Goal: Task Accomplishment & Management: Manage account settings

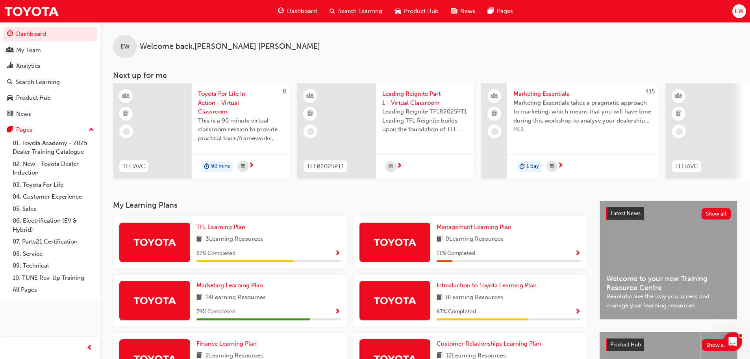
click at [743, 120] on div at bounding box center [705, 130] width 79 height 95
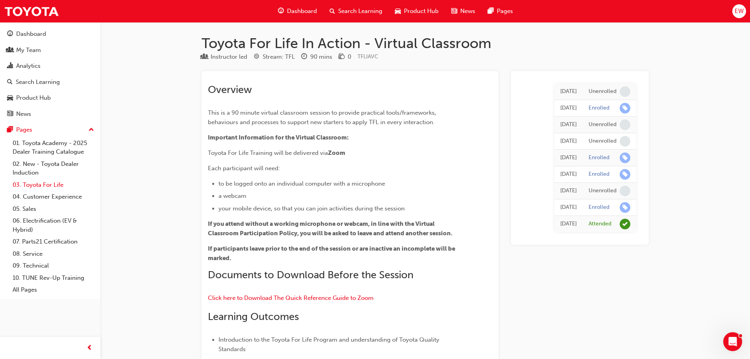
click at [42, 187] on link "03. Toyota For Life" at bounding box center [53, 185] width 88 height 12
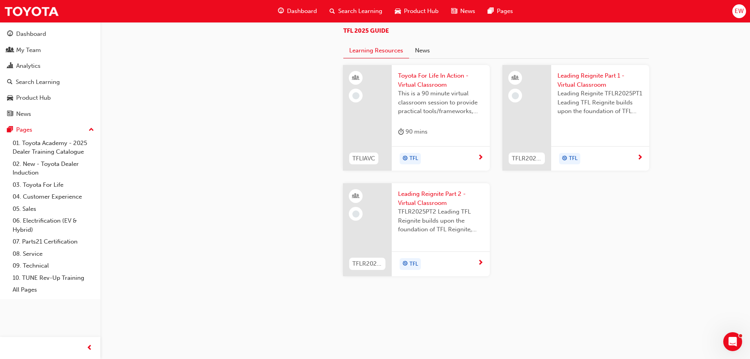
scroll to position [827, 0]
click at [435, 234] on span "TFLR2025PT2 Leading TFL Reignite builds upon the foundation of TFL Reignite, re…" at bounding box center [440, 220] width 85 height 27
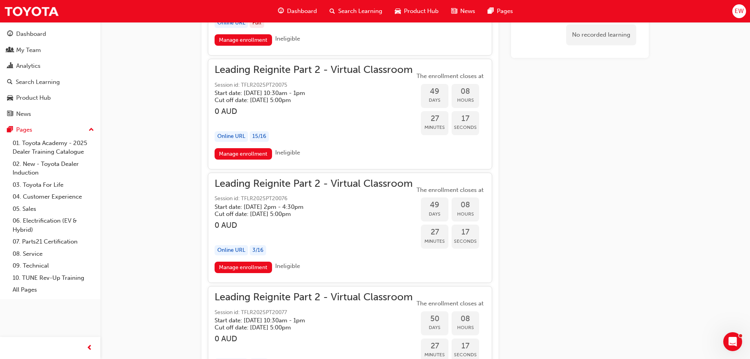
scroll to position [5237, 0]
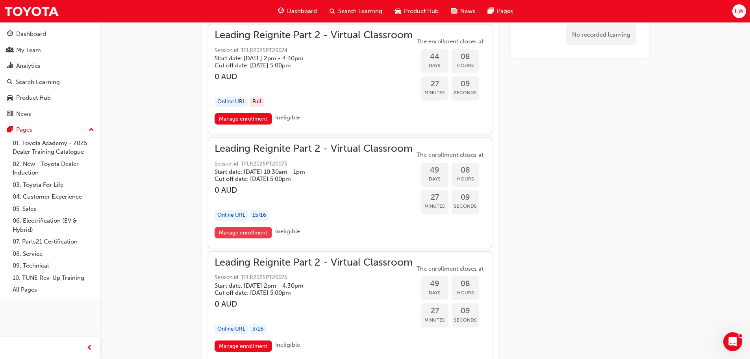
click at [237, 231] on link "Manage enrollment" at bounding box center [243, 232] width 57 height 11
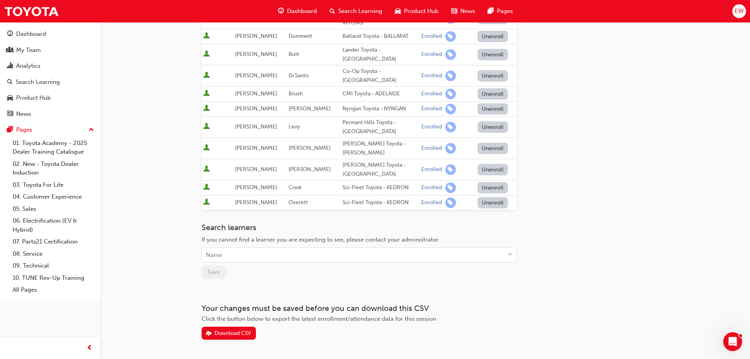
scroll to position [238, 0]
click at [292, 248] on div "Name" at bounding box center [353, 255] width 302 height 14
type input "rod"
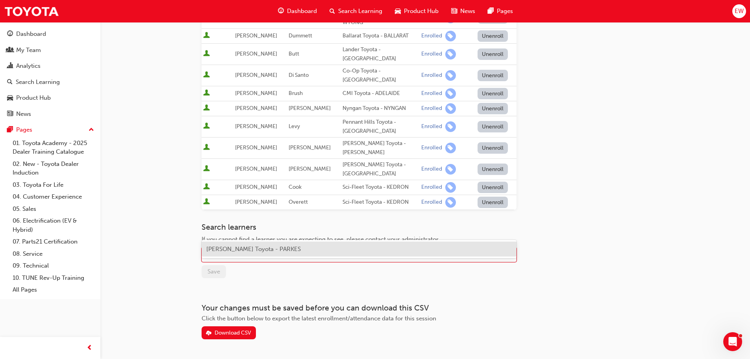
click at [286, 247] on span "[PERSON_NAME] Toyota - PARKES" at bounding box center [253, 248] width 95 height 7
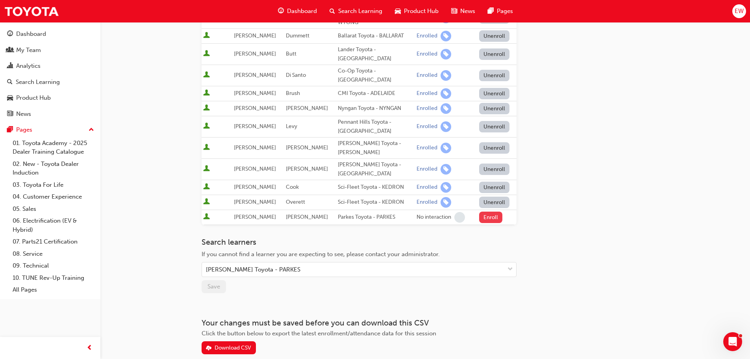
click at [490, 211] on button "Enroll" at bounding box center [491, 216] width 24 height 11
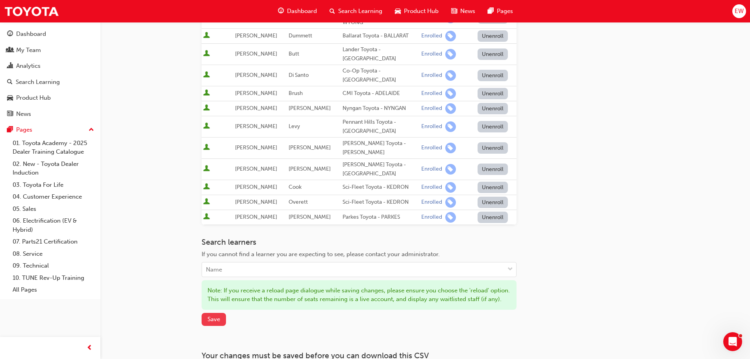
click at [216, 315] on span "Save" at bounding box center [214, 318] width 13 height 7
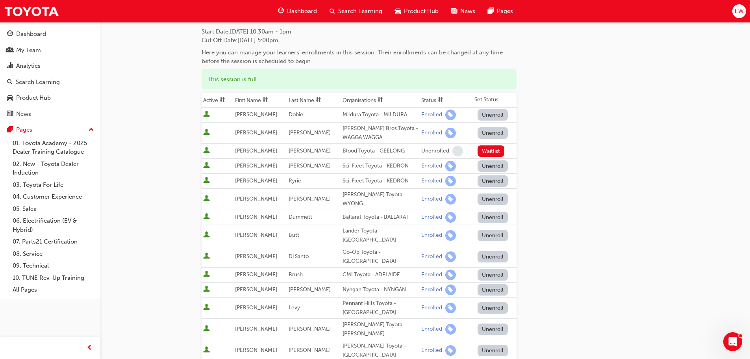
scroll to position [0, 0]
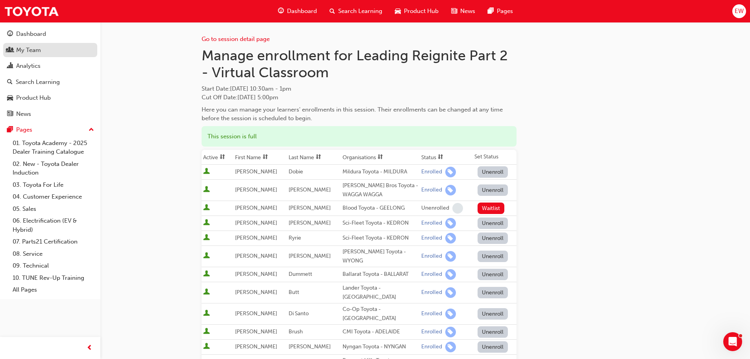
click at [48, 48] on div "My Team" at bounding box center [50, 50] width 86 height 10
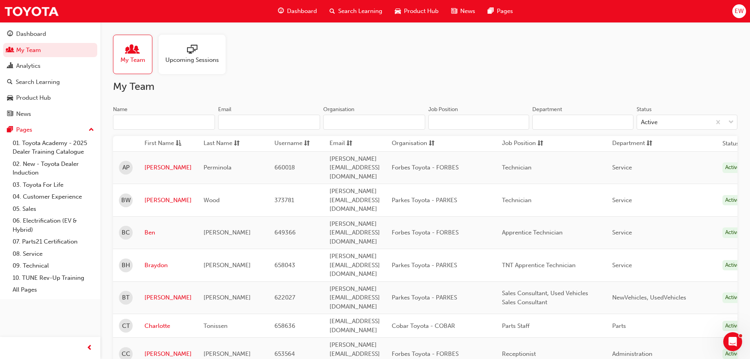
click at [196, 52] on span "sessionType_ONLINE_URL-icon" at bounding box center [192, 49] width 10 height 11
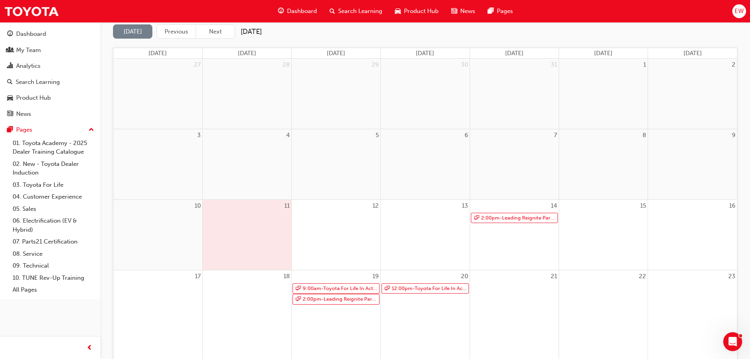
scroll to position [158, 0]
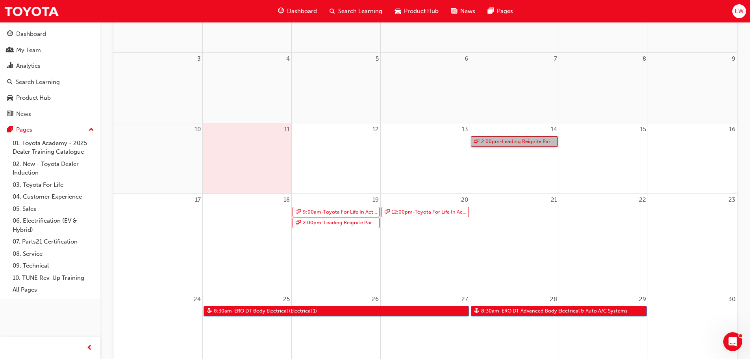
click at [504, 145] on link "2:00pm - Leading Reignite Part 2 - Virtual Classroom" at bounding box center [514, 141] width 87 height 11
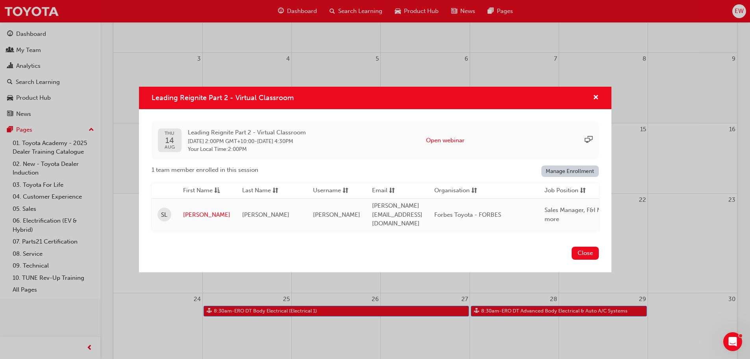
click at [705, 237] on div "Leading Reignite Part 2 - Virtual Classroom [DATE] Leading Reignite Part 2 - Vi…" at bounding box center [375, 179] width 750 height 359
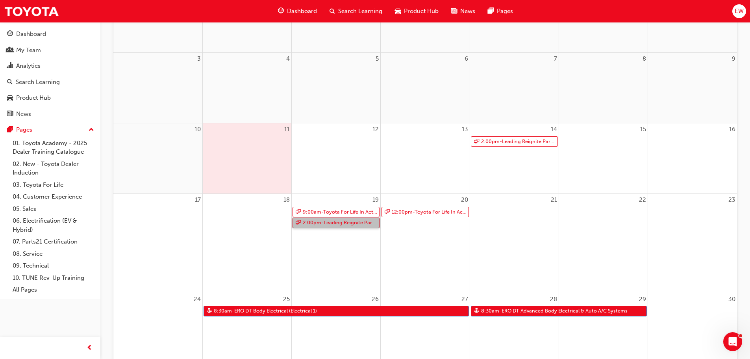
click at [334, 223] on link "2:00pm - Leading Reignite Part 2 - Virtual Classroom" at bounding box center [336, 222] width 87 height 11
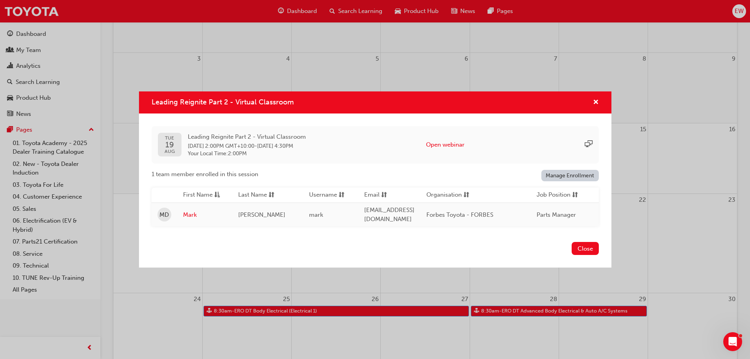
click at [714, 266] on div "Leading Reignite Part 2 - Virtual Classroom [DATE] Leading Reignite Part 2 - Vi…" at bounding box center [375, 179] width 750 height 359
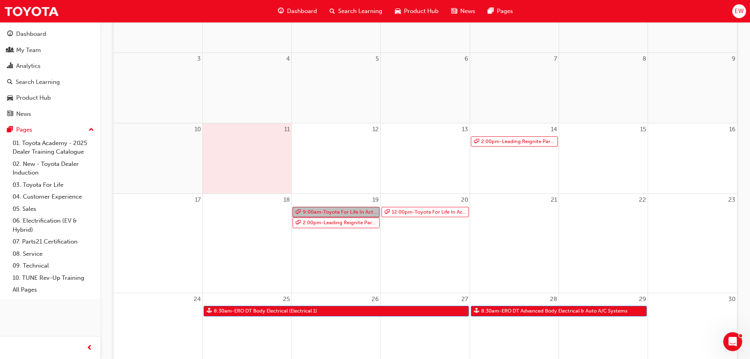
click at [335, 209] on link "9:00am - Toyota For Life In Action - Virtual Classroom" at bounding box center [336, 212] width 87 height 11
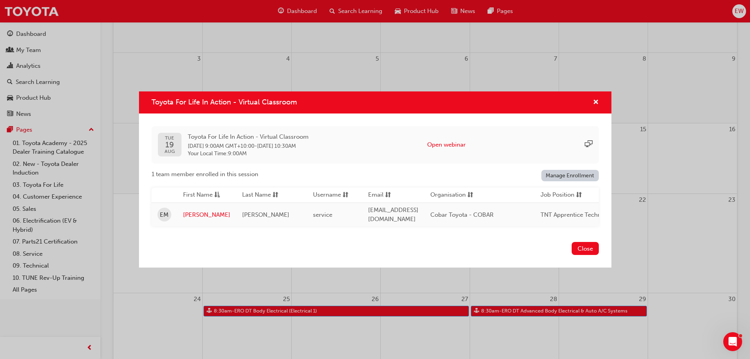
click at [692, 237] on div "Toyota For Life In Action - Virtual Classroom [DATE] Toyota For Life In Action …" at bounding box center [375, 179] width 750 height 359
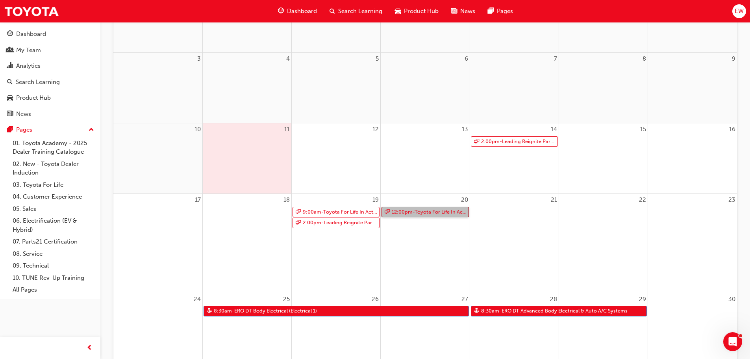
click at [419, 215] on link "12:00pm - Toyota For Life In Action - Virtual Classroom" at bounding box center [425, 212] width 87 height 11
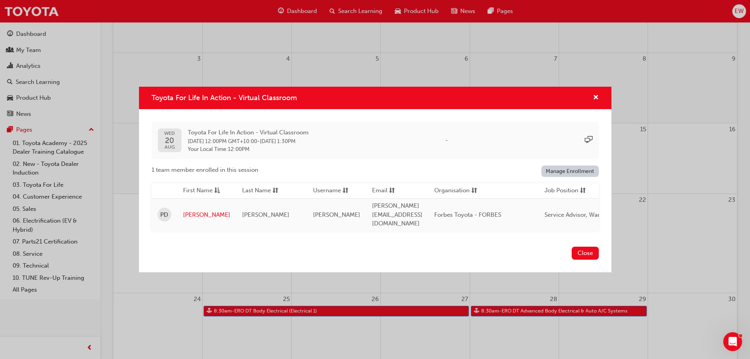
click at [680, 241] on div "Toyota For Life In Action - Virtual Classroom [DATE] Toyota For Life In Action …" at bounding box center [375, 179] width 750 height 359
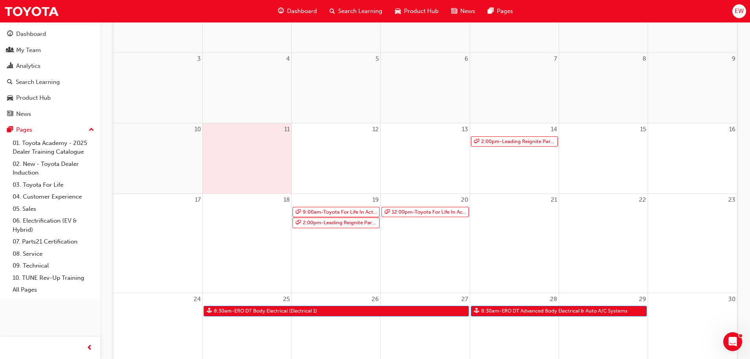
click at [600, 336] on div "29" at bounding box center [603, 328] width 89 height 70
click at [338, 210] on link "9:00am - Toyota For Life In Action - Virtual Classroom" at bounding box center [336, 212] width 87 height 11
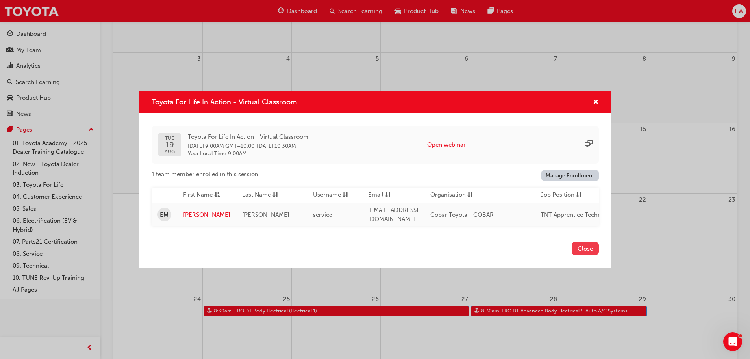
click at [587, 250] on button "Close" at bounding box center [585, 248] width 27 height 13
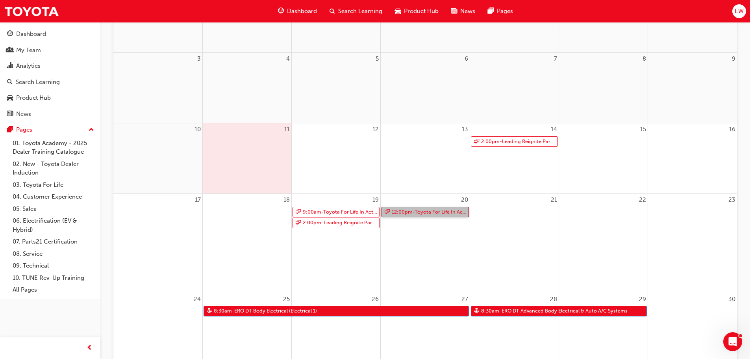
click at [429, 215] on link "12:00pm - Toyota For Life In Action - Virtual Classroom" at bounding box center [425, 212] width 87 height 11
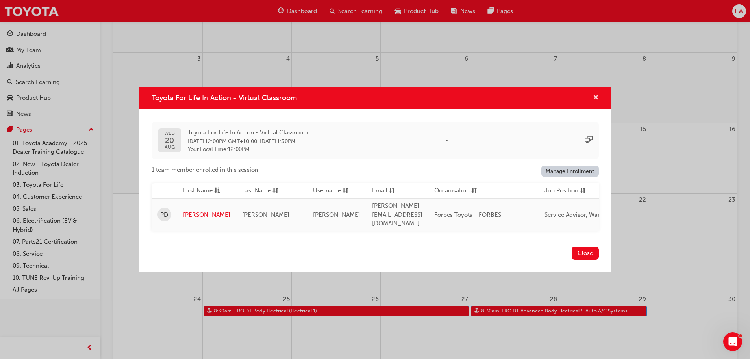
click at [596, 100] on span "cross-icon" at bounding box center [596, 98] width 6 height 7
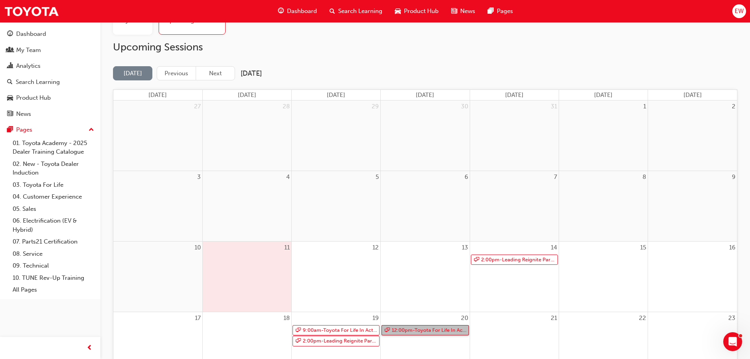
scroll to position [0, 0]
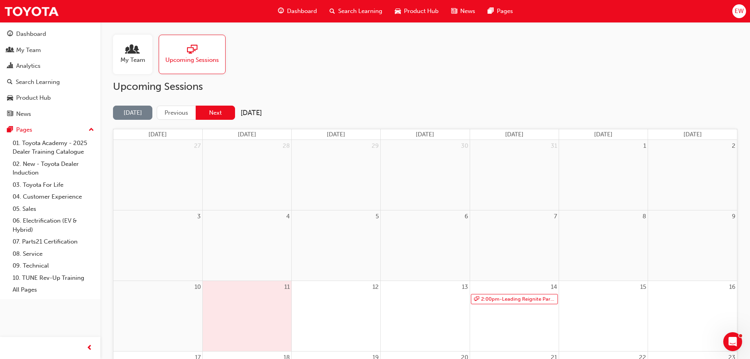
click at [210, 115] on button "Next" at bounding box center [215, 113] width 39 height 15
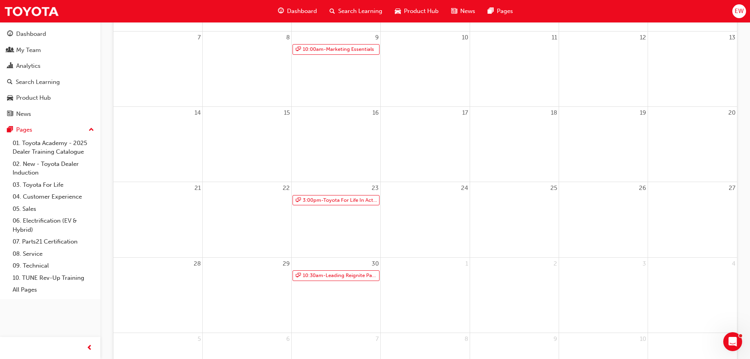
scroll to position [197, 0]
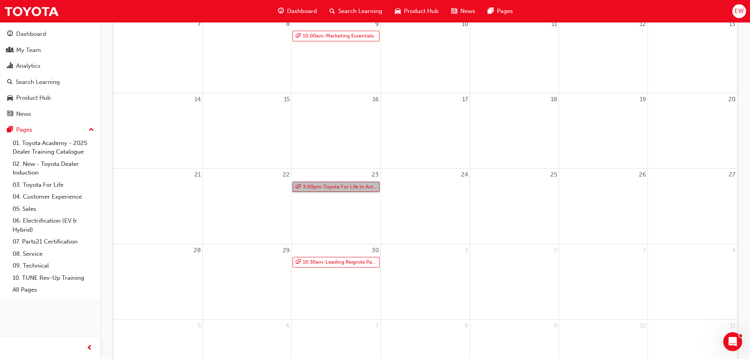
click at [358, 188] on link "3:00pm - Toyota For Life In Action - Virtual Classroom" at bounding box center [336, 187] width 87 height 11
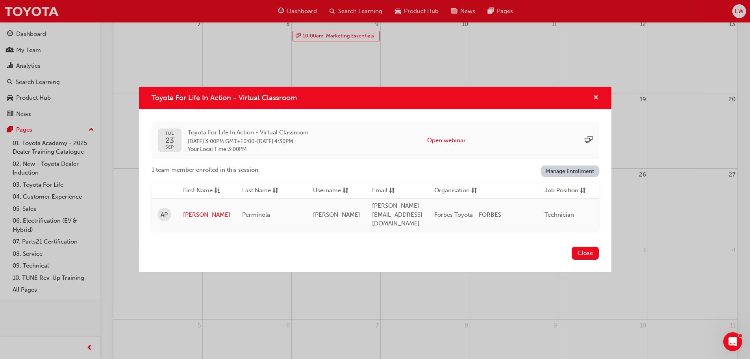
click at [598, 100] on span "cross-icon" at bounding box center [596, 98] width 6 height 7
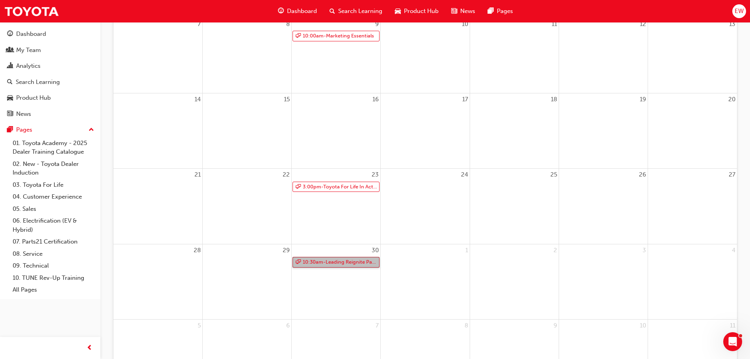
click at [353, 262] on link "10:30am - Leading Reignite Part 2 - Virtual Classroom" at bounding box center [336, 262] width 87 height 11
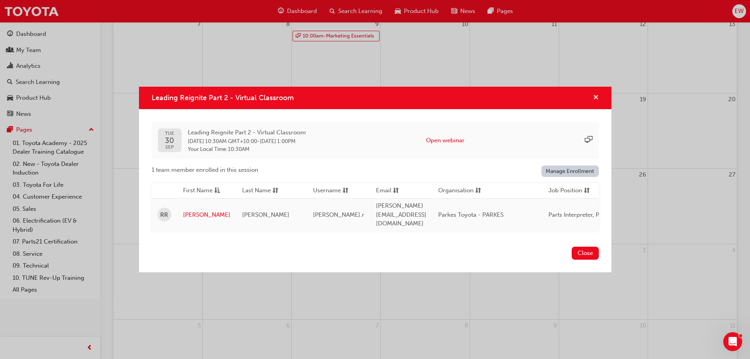
click at [594, 102] on span "cross-icon" at bounding box center [596, 98] width 6 height 7
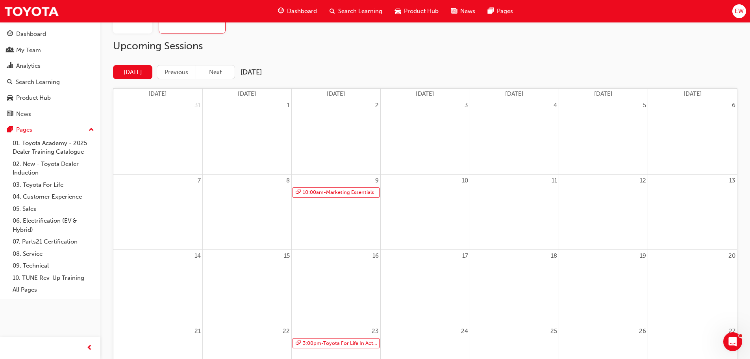
scroll to position [0, 0]
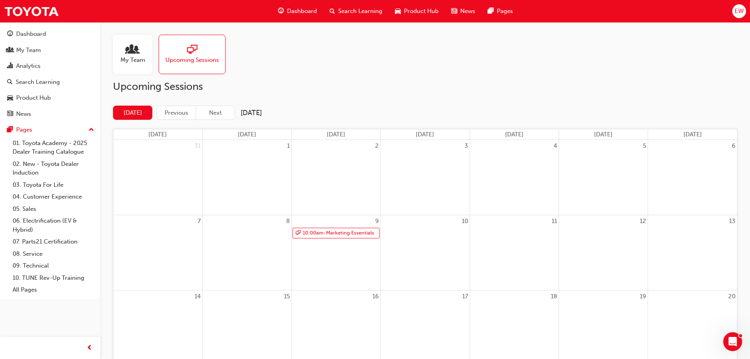
click at [132, 48] on span "people-icon" at bounding box center [133, 49] width 10 height 11
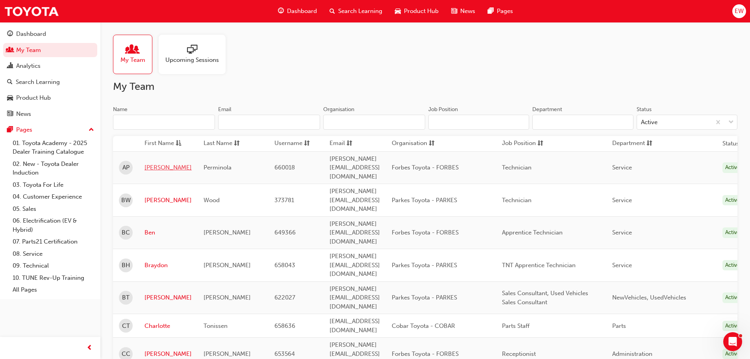
click at [157, 163] on link "[PERSON_NAME]" at bounding box center [168, 167] width 47 height 9
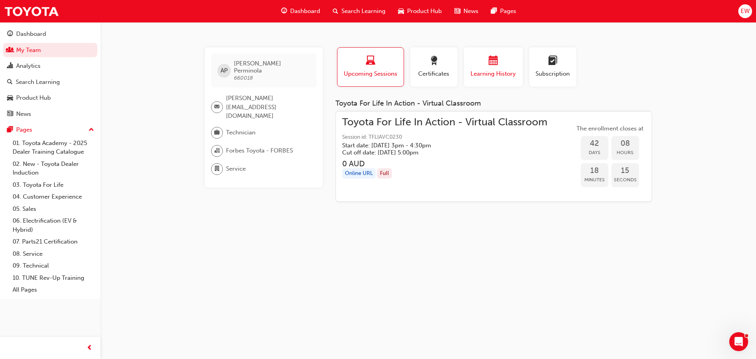
click at [512, 70] on span "Learning History" at bounding box center [493, 73] width 47 height 9
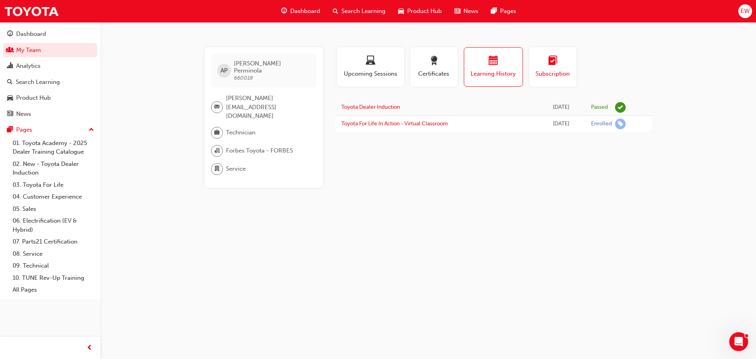
click at [541, 68] on div "Subscription" at bounding box center [552, 67] width 35 height 22
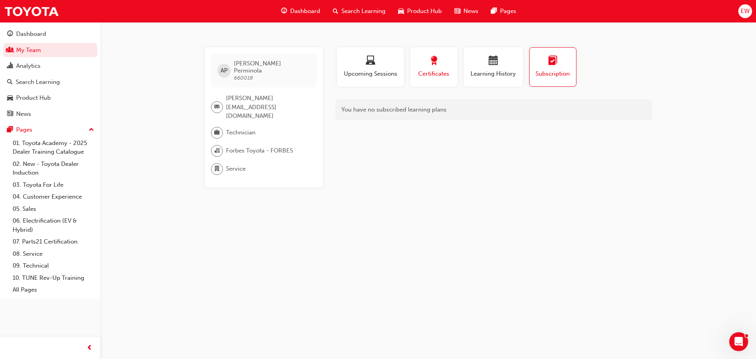
click at [439, 69] on span "Certificates" at bounding box center [433, 73] width 35 height 9
click at [369, 63] on span "laptop-icon" at bounding box center [370, 61] width 9 height 11
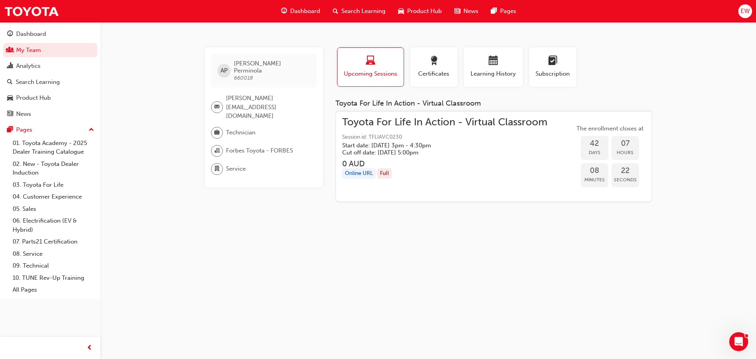
click at [425, 279] on div "[PERSON_NAME] 660018 [PERSON_NAME][EMAIL_ADDRESS][DOMAIN_NAME] Technician Forbe…" at bounding box center [378, 179] width 756 height 359
click at [16, 33] on div "Dashboard" at bounding box center [50, 34] width 86 height 10
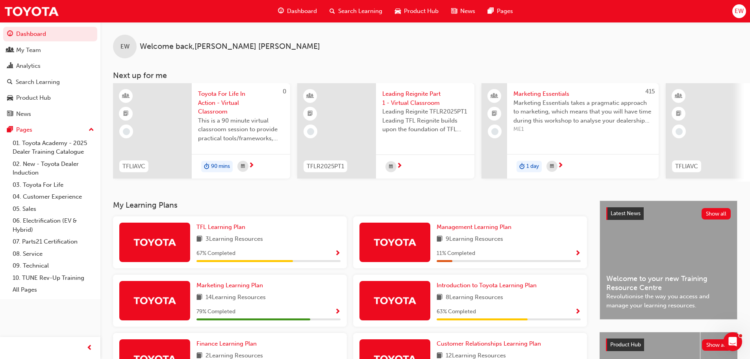
click at [605, 58] on div "EW Welcome back , [PERSON_NAME]" at bounding box center [425, 40] width 650 height 36
